Goal: Information Seeking & Learning: Learn about a topic

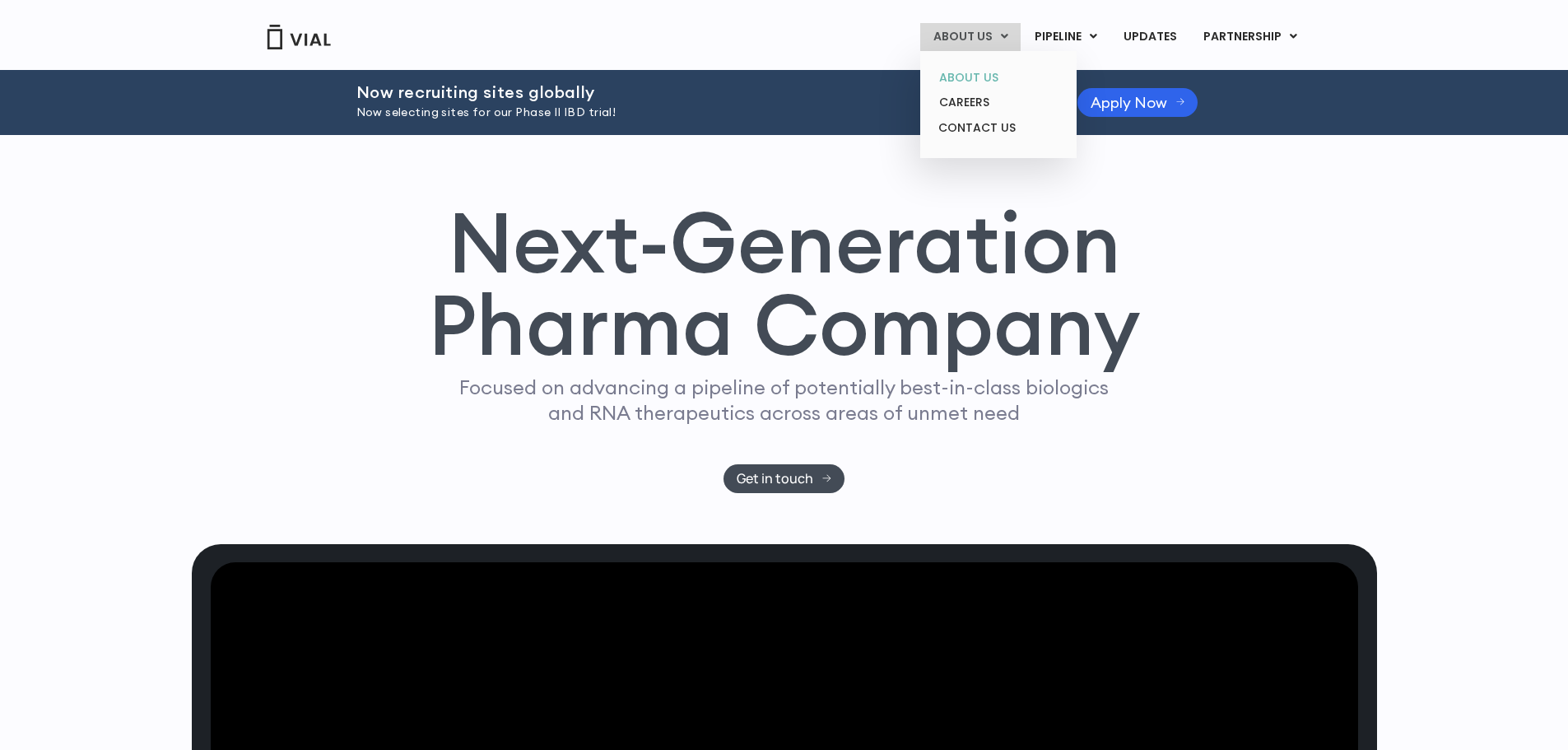
click at [965, 73] on link "ABOUT US" at bounding box center [998, 77] width 144 height 25
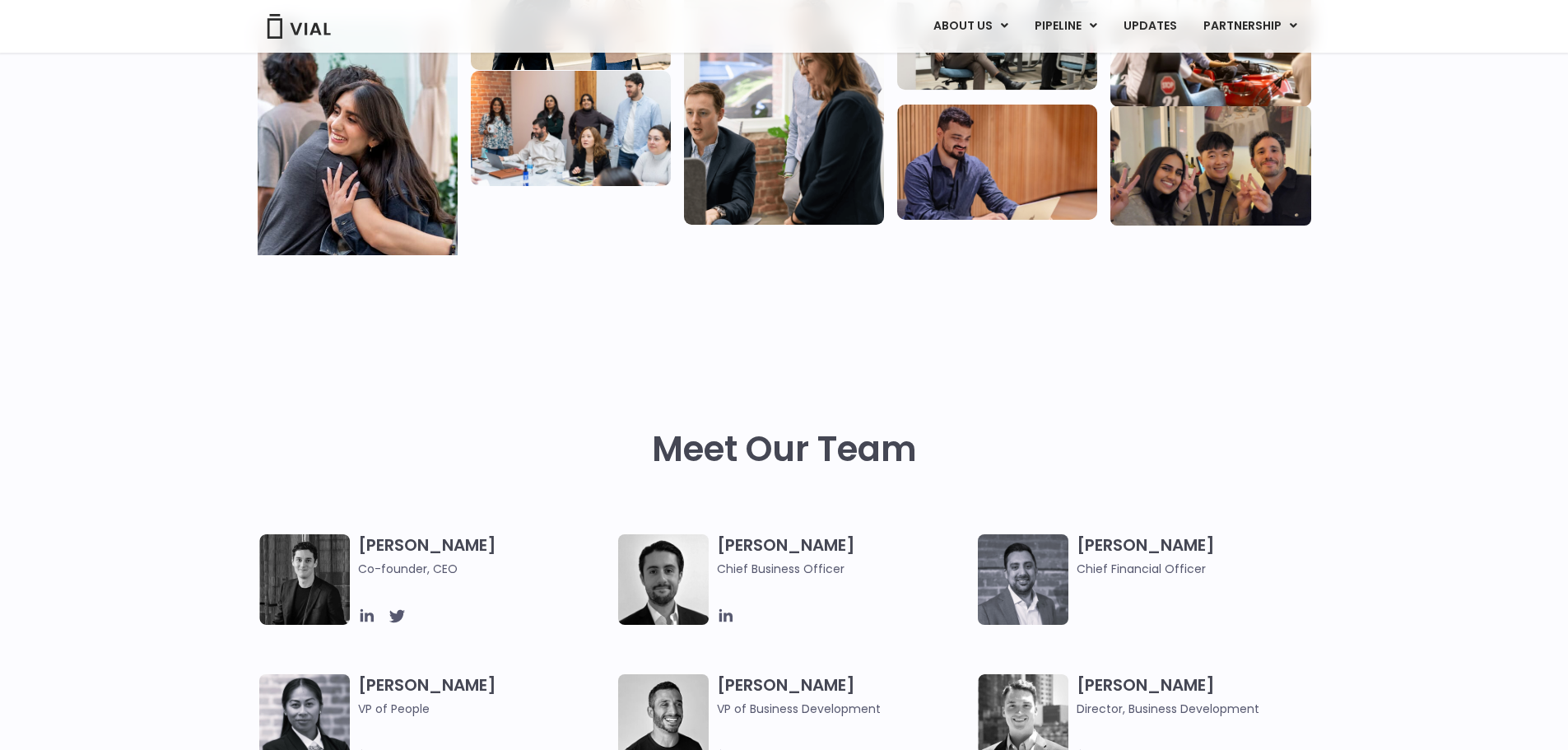
scroll to position [318, 0]
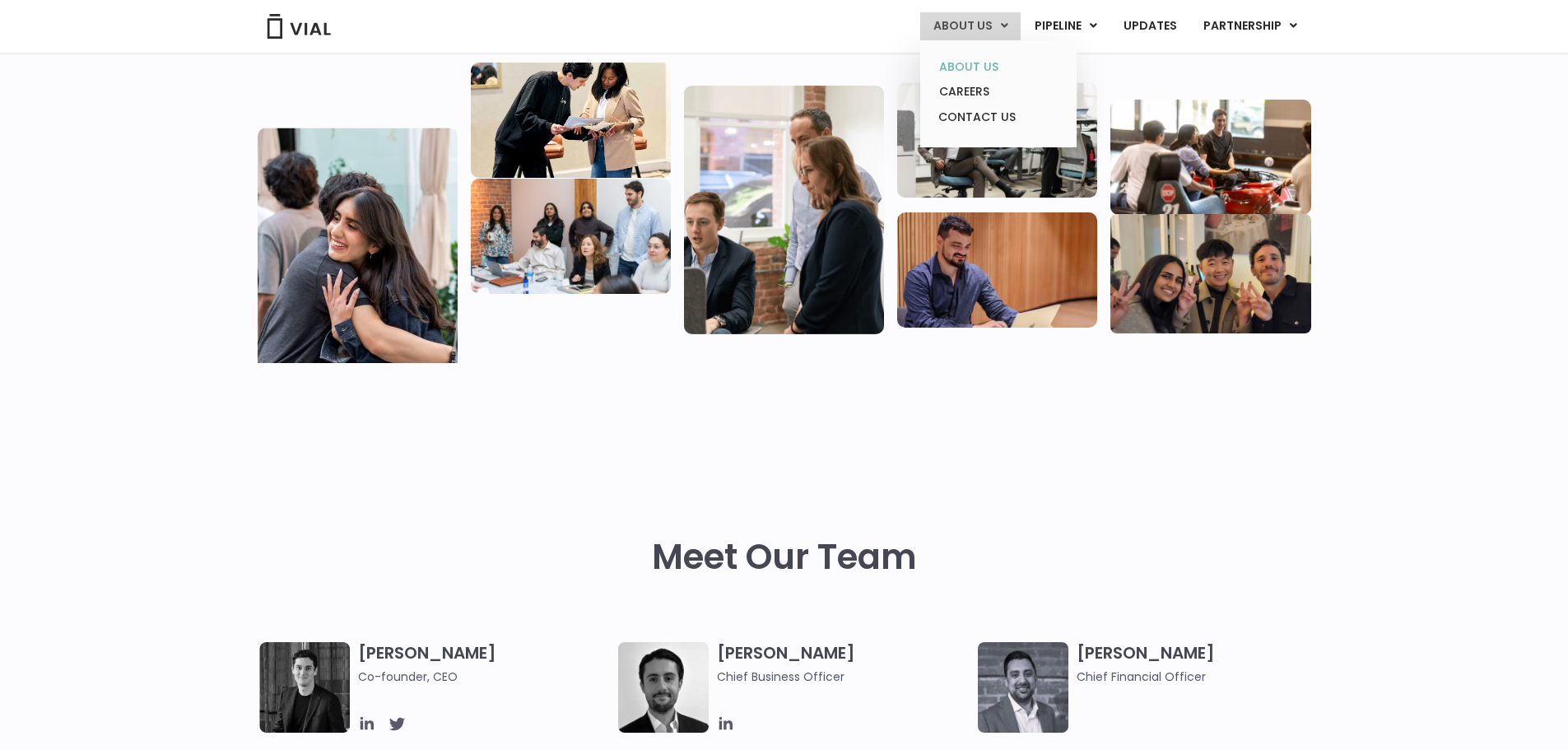
click at [973, 55] on link "ABOUT US" at bounding box center [998, 67] width 144 height 25
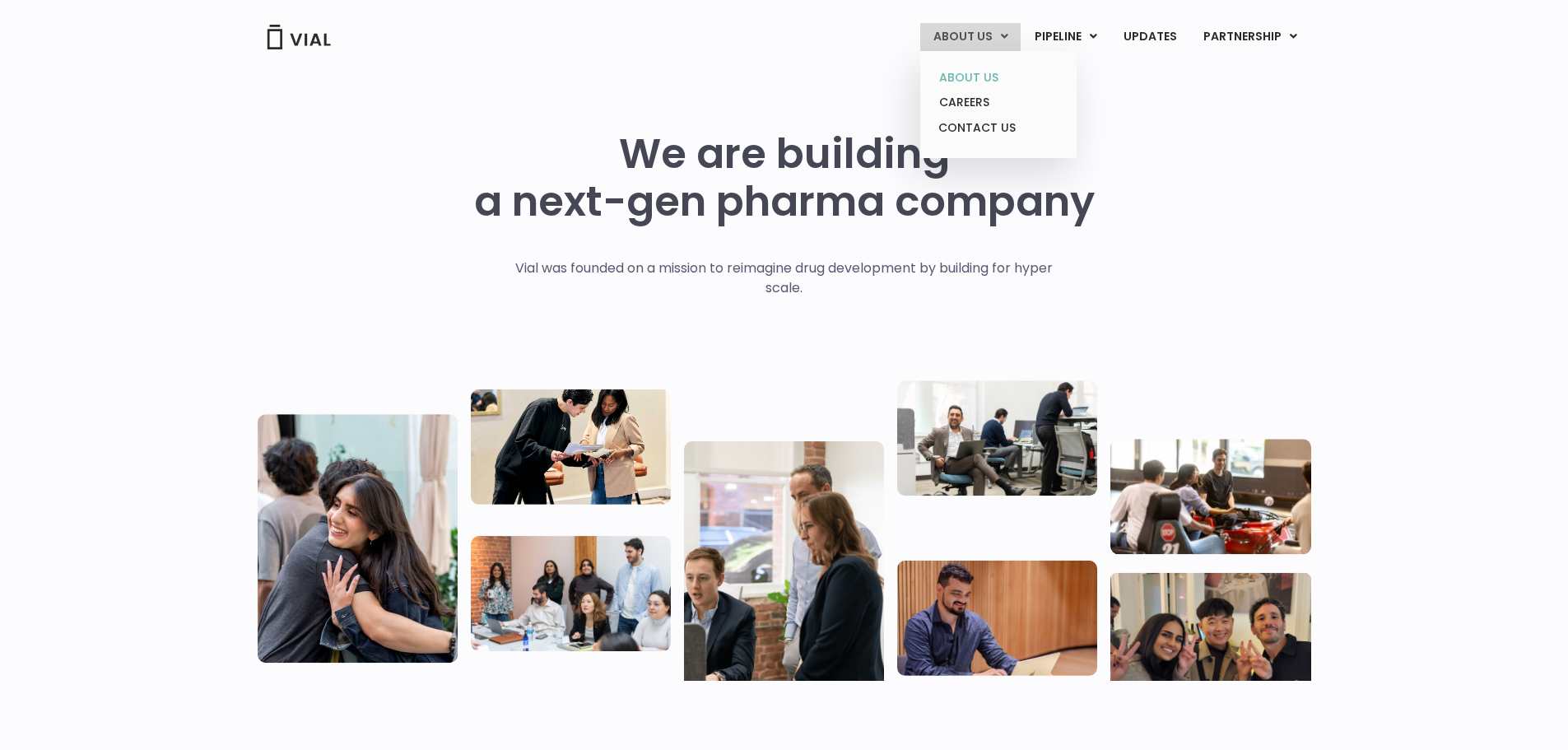
click at [982, 69] on link "ABOUT US" at bounding box center [998, 77] width 144 height 25
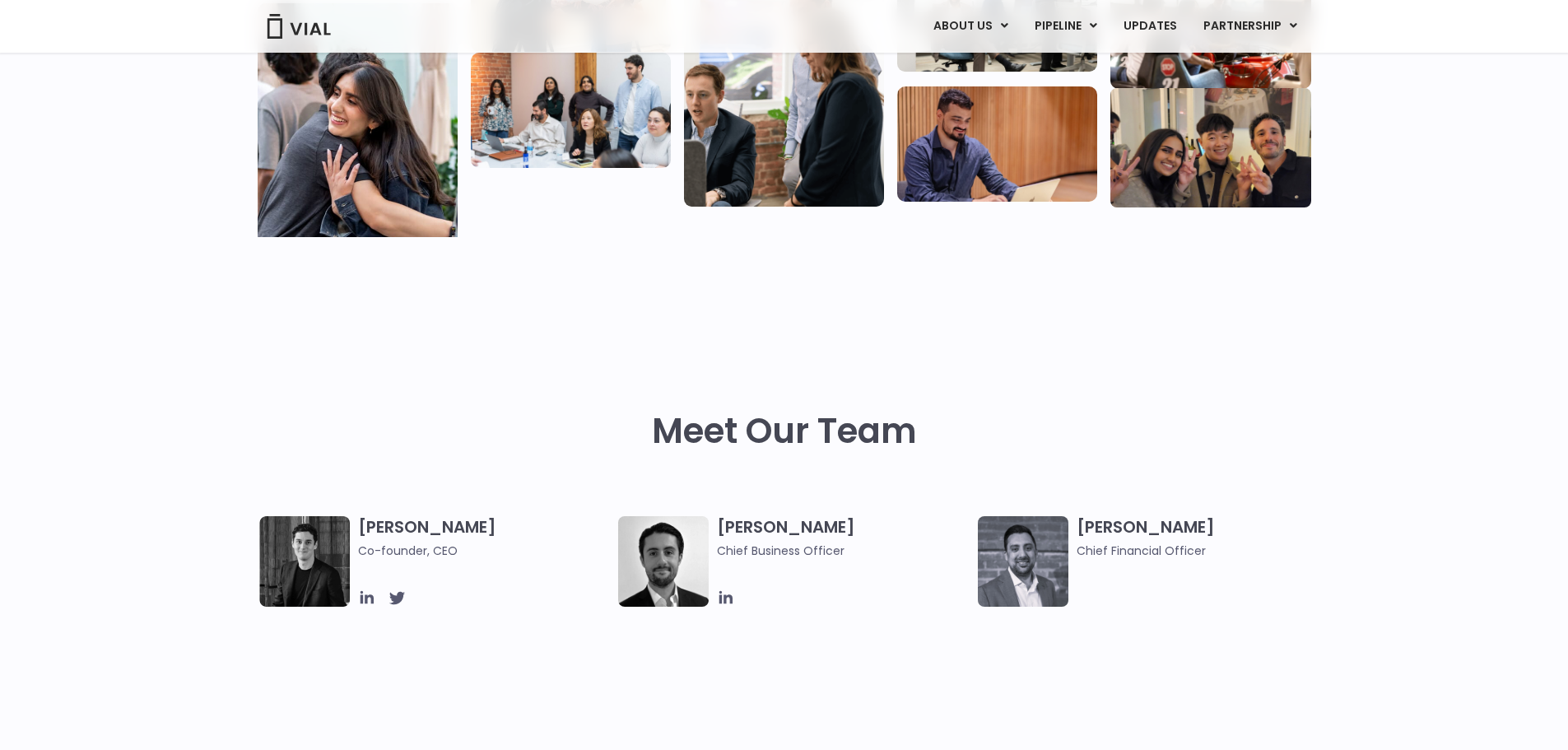
scroll to position [659, 0]
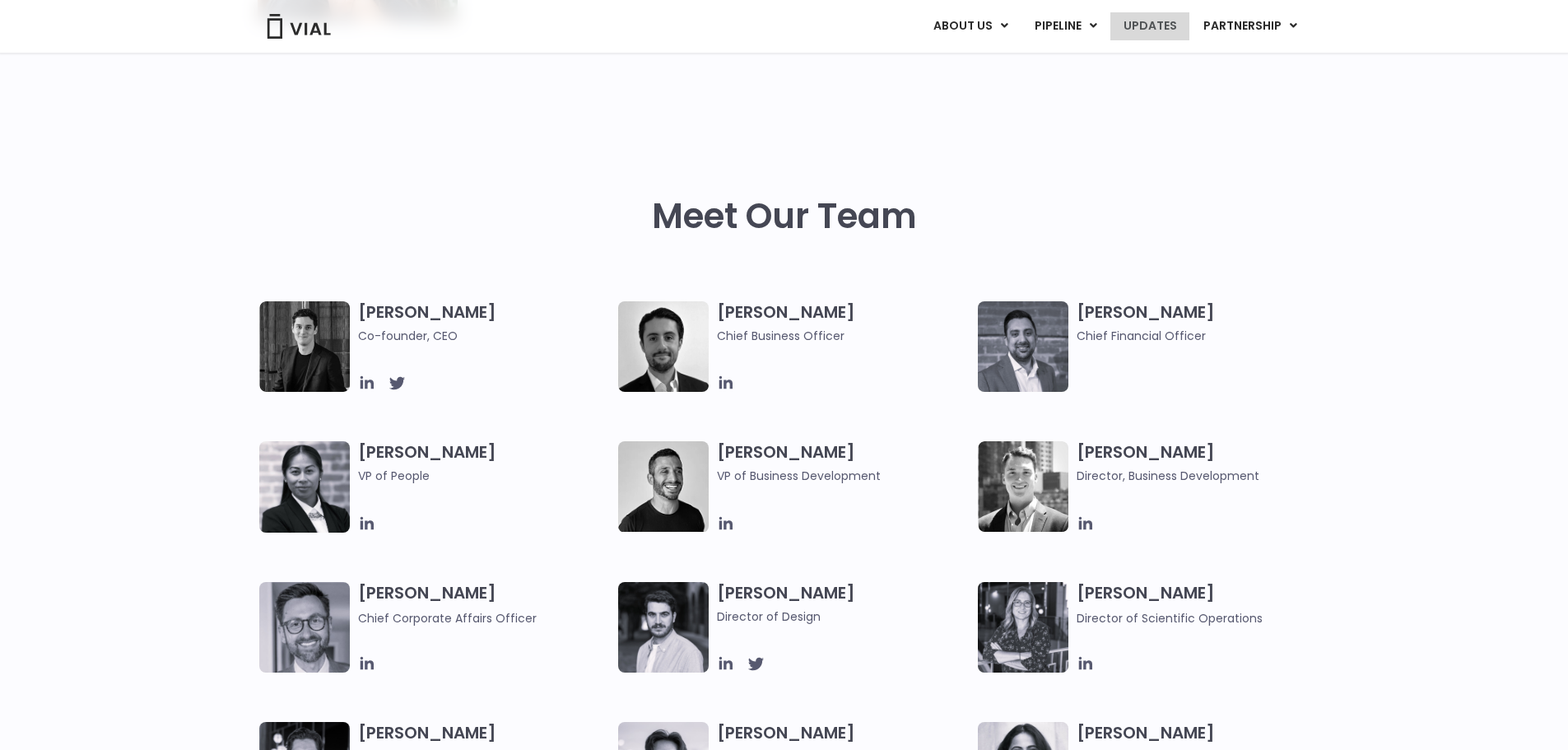
click at [1147, 13] on link "UPDATES" at bounding box center [1149, 26] width 79 height 28
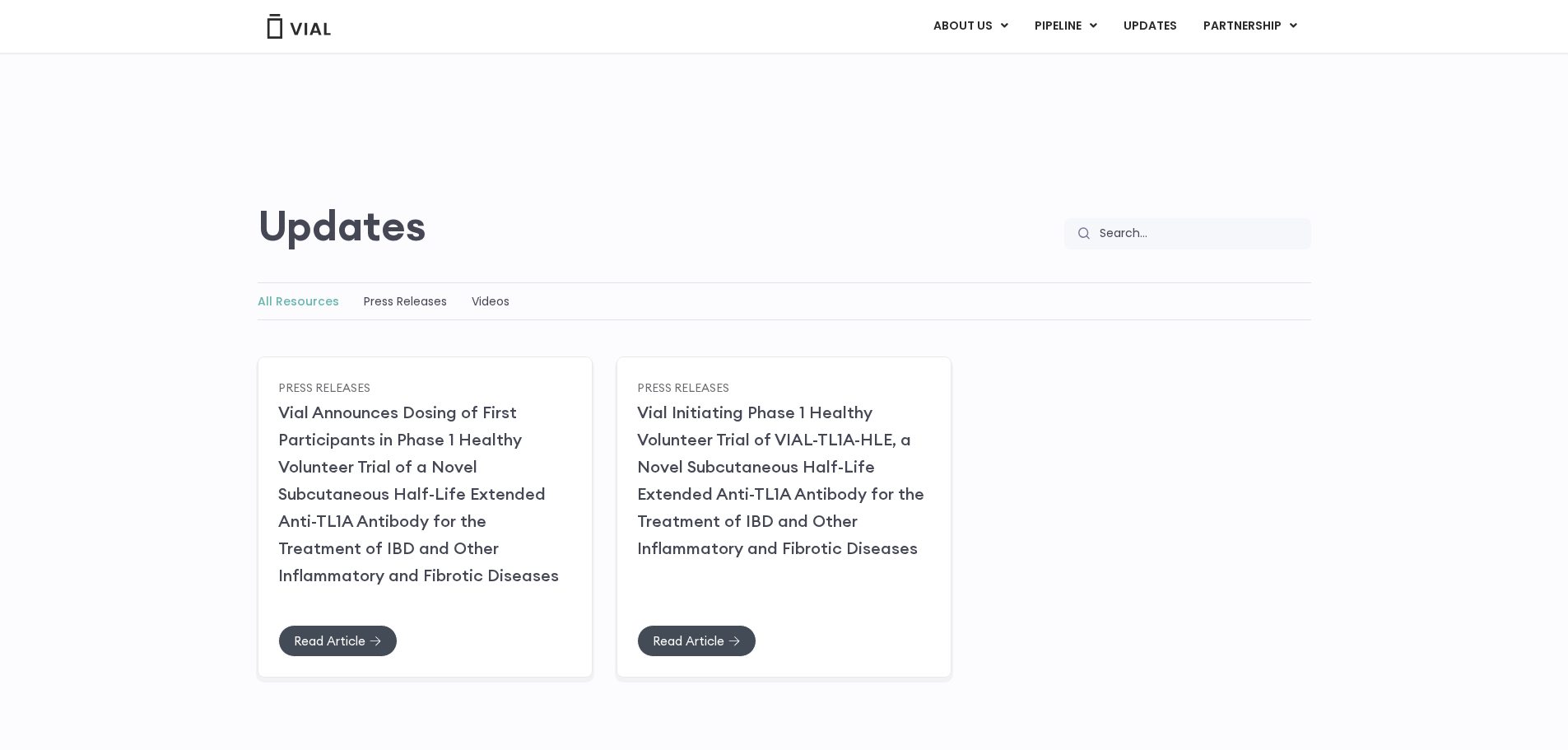
scroll to position [166, 0]
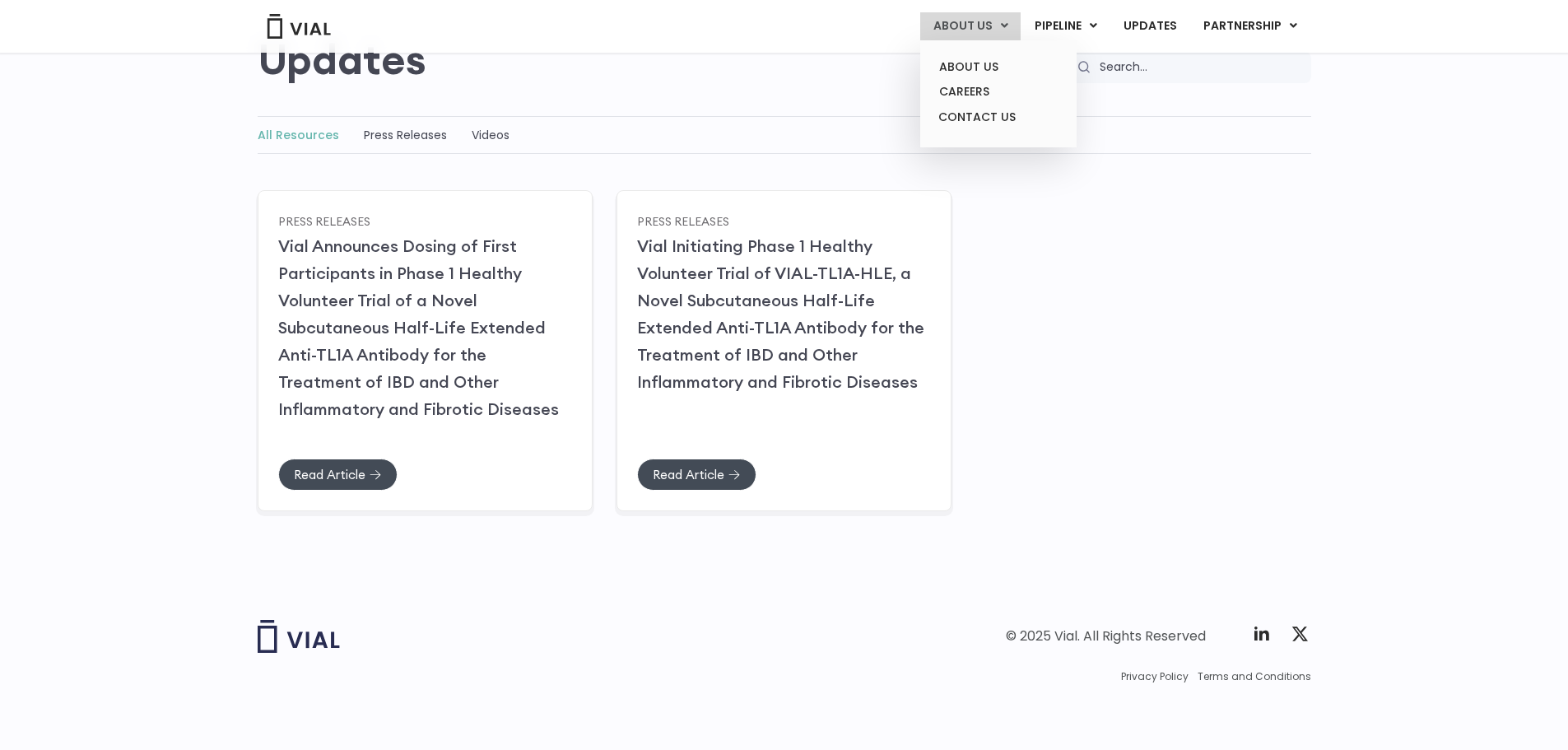
click at [988, 53] on ul "ABOUT US CAREERS CONTACT US" at bounding box center [998, 93] width 156 height 107
click at [982, 55] on ul "ABOUT US CAREERS CONTACT US" at bounding box center [998, 93] width 156 height 107
click at [982, 60] on link "ABOUT US" at bounding box center [998, 67] width 144 height 25
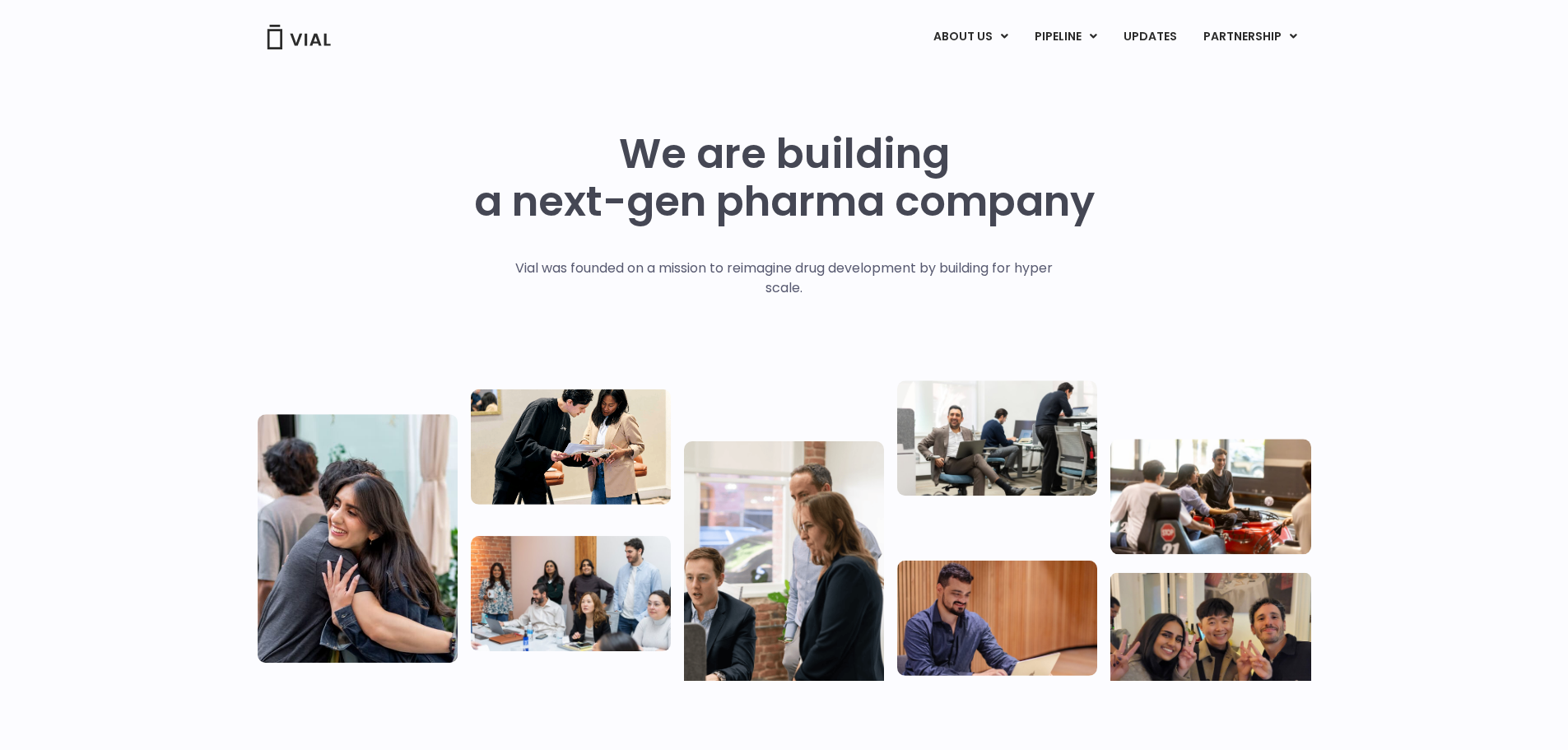
click at [303, 42] on img at bounding box center [299, 37] width 66 height 24
